Goal: Task Accomplishment & Management: Manage account settings

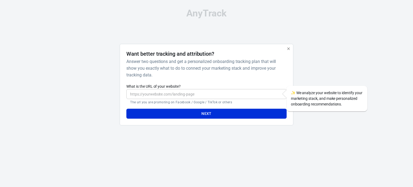
click at [287, 49] on icon "button" at bounding box center [288, 49] width 4 height 4
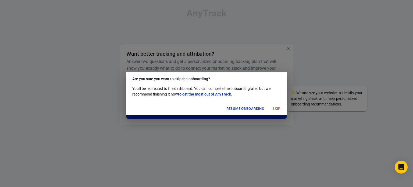
click at [274, 109] on button "Skip" at bounding box center [276, 109] width 17 height 8
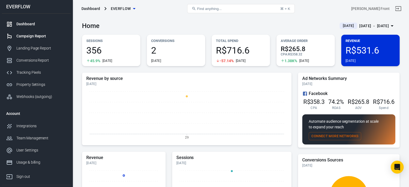
click at [38, 38] on div "Campaign Report" at bounding box center [41, 36] width 50 height 6
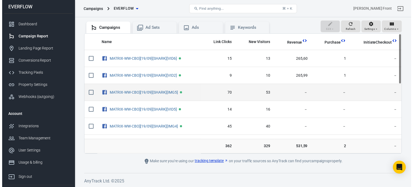
scroll to position [19, 0]
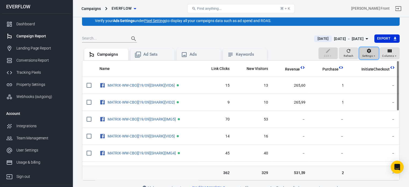
click at [369, 50] on icon "button" at bounding box center [369, 51] width 4 height 4
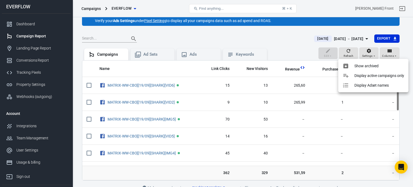
click at [387, 55] on div at bounding box center [206, 93] width 413 height 187
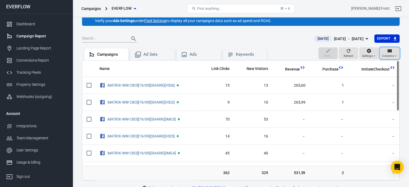
click at [387, 55] on span "Columns" at bounding box center [388, 55] width 12 height 5
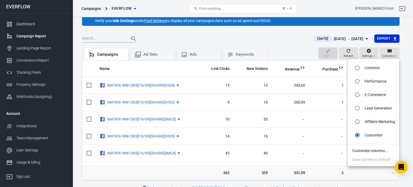
click at [370, 148] on li "Customize columns…" at bounding box center [373, 150] width 51 height 9
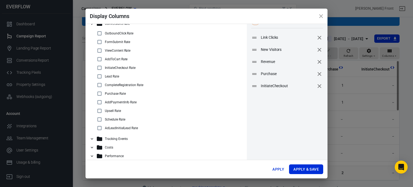
scroll to position [14, 0]
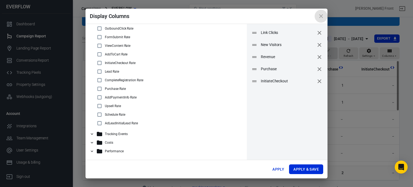
click at [321, 17] on icon "close" at bounding box center [321, 16] width 6 height 6
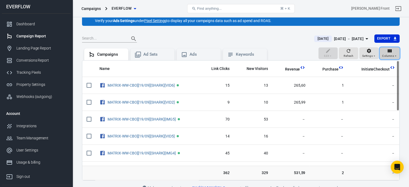
click at [391, 53] on icon "button" at bounding box center [389, 50] width 5 height 5
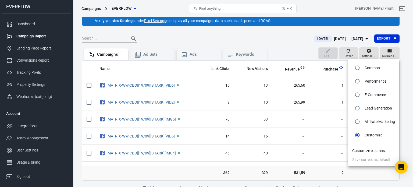
click at [371, 149] on li "Customize columns…" at bounding box center [373, 150] width 51 height 9
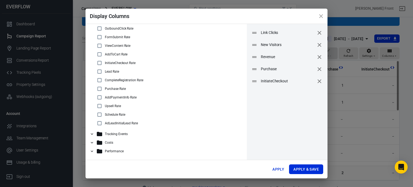
click at [92, 134] on icon at bounding box center [92, 133] width 5 height 5
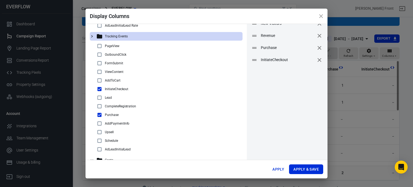
scroll to position [52, 0]
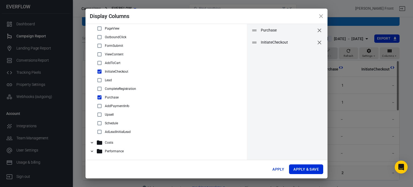
click at [92, 140] on icon at bounding box center [92, 142] width 5 height 5
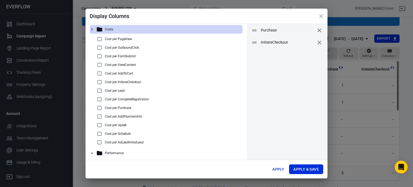
scroll to position [191, 0]
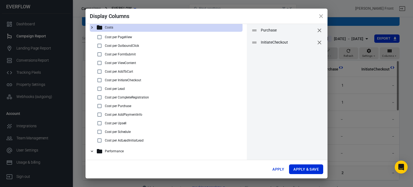
click at [91, 149] on icon at bounding box center [92, 151] width 5 height 5
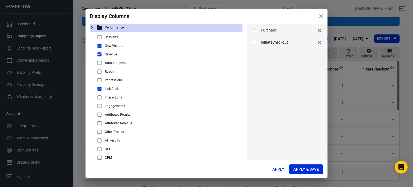
scroll to position [358, 0]
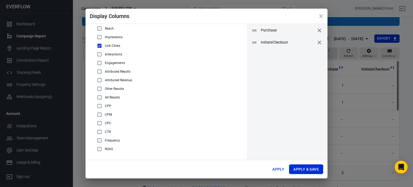
click at [100, 150] on input "checkbox" at bounding box center [99, 149] width 6 height 6
checkbox input "true"
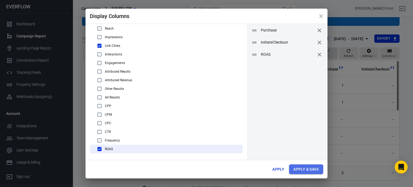
click at [308, 168] on button "Apply & Save" at bounding box center [306, 169] width 34 height 10
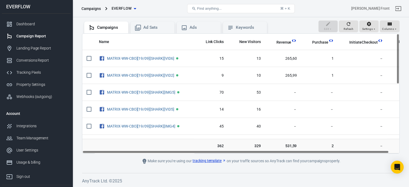
scroll to position [0, 10]
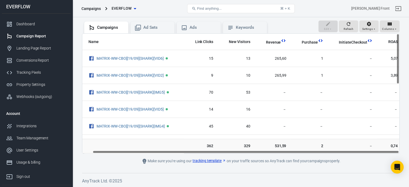
drag, startPoint x: 271, startPoint y: 151, endPoint x: 311, endPoint y: 157, distance: 39.9
click at [311, 157] on main "Verify Ads Integration on Pixel Settings to display your campaigns AnyTrack rel…" at bounding box center [240, 70] width 317 height 187
click at [41, 20] on link "Dashboard" at bounding box center [36, 24] width 69 height 12
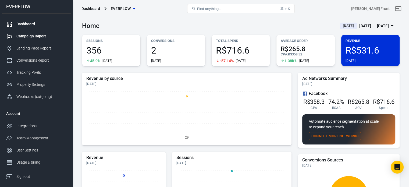
click at [51, 38] on div "Campaign Report" at bounding box center [41, 36] width 50 height 6
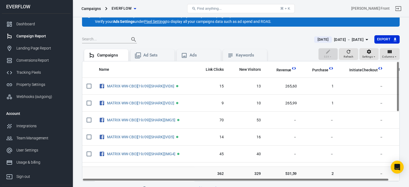
scroll to position [46, 0]
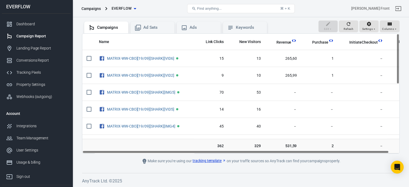
click at [302, 4] on div "[PERSON_NAME] Front" at bounding box center [350, 8] width 106 height 13
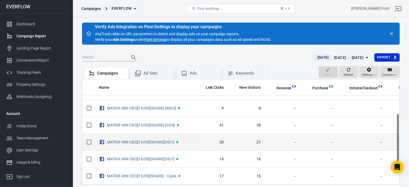
scroll to position [0, 0]
